Goal: Find specific page/section: Find specific page/section

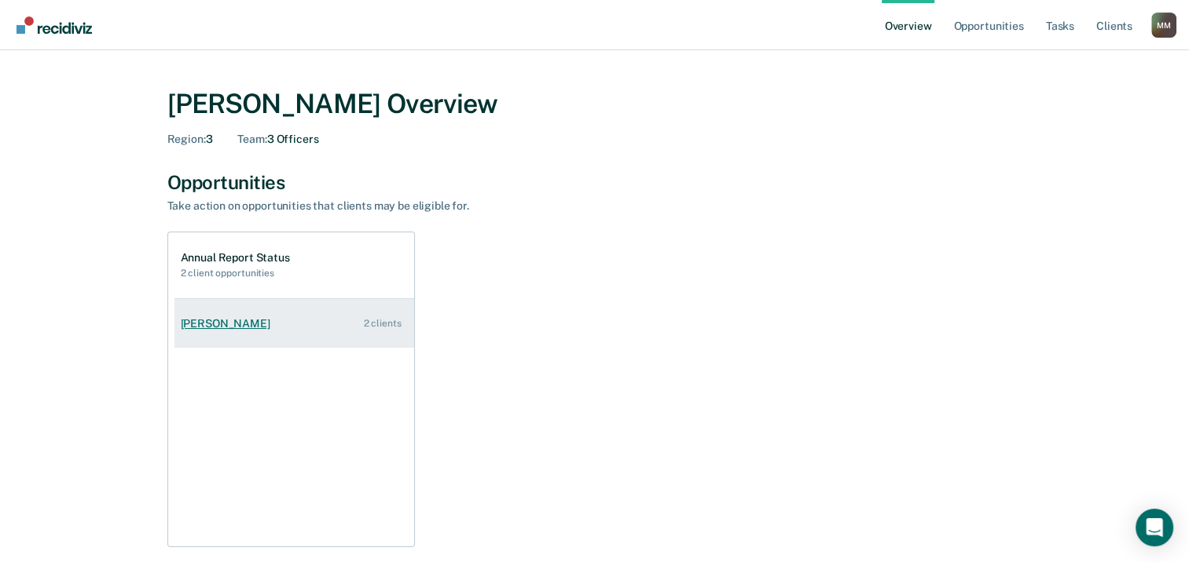
click at [381, 319] on div "2 clients" at bounding box center [383, 323] width 38 height 11
